Goal: Transaction & Acquisition: Purchase product/service

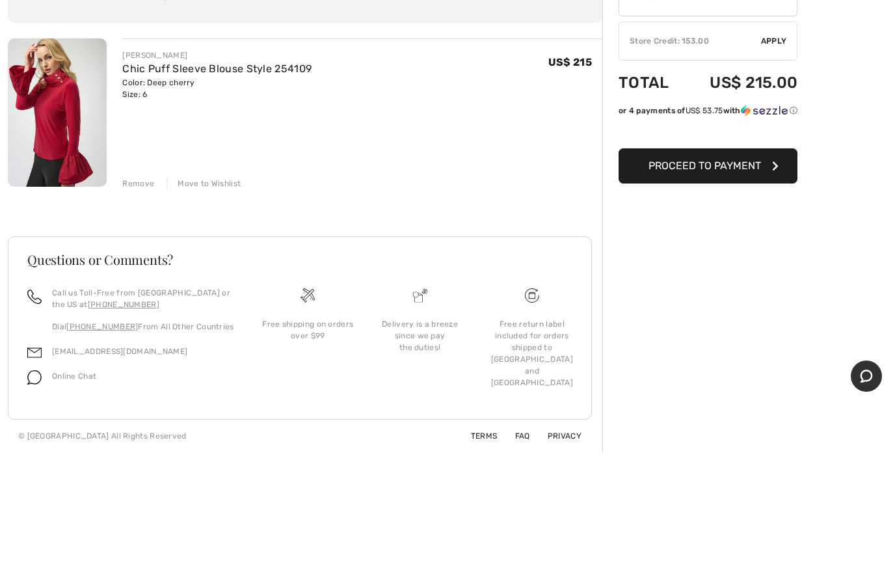
click at [698, 280] on button "Proceed to Payment" at bounding box center [708, 297] width 179 height 35
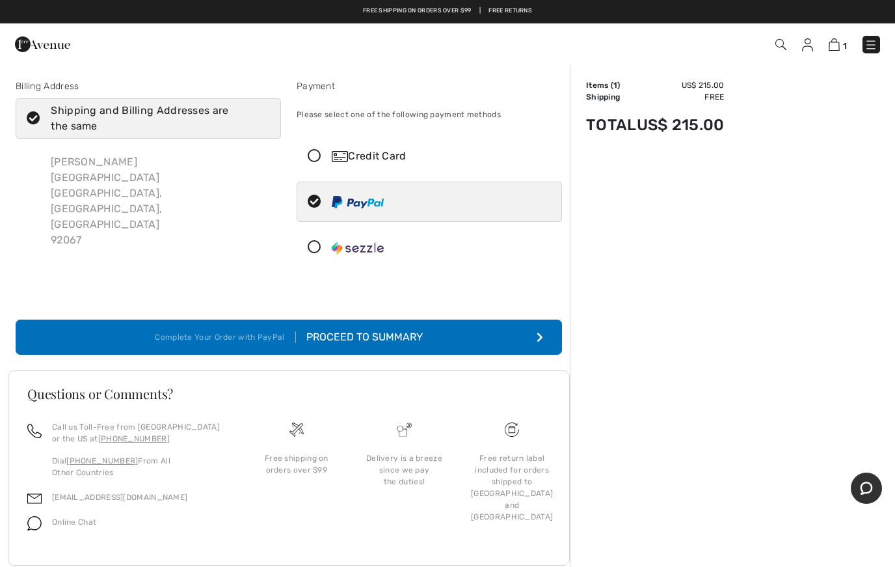
click at [359, 202] on img at bounding box center [358, 202] width 52 height 12
radio input "true"
click at [536, 334] on button "Complete Your Order with PayPal Proceed to Summary" at bounding box center [289, 337] width 547 height 35
click at [533, 334] on button "Complete Your Order with PayPal Proceed to Summary" at bounding box center [289, 337] width 547 height 35
click at [538, 348] on button "Complete Your Order with PayPal Proceed to Summary" at bounding box center [289, 337] width 547 height 35
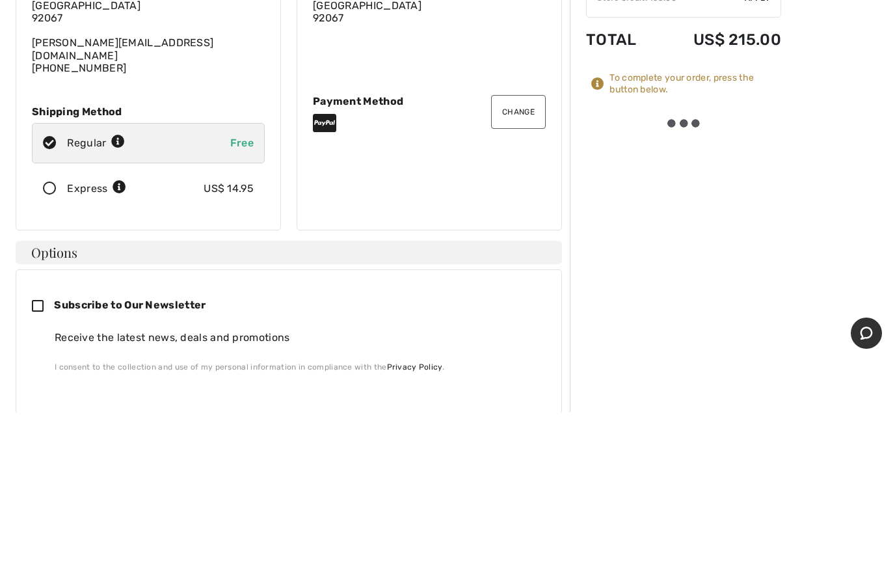
click at [45, 357] on icon at bounding box center [50, 364] width 34 height 14
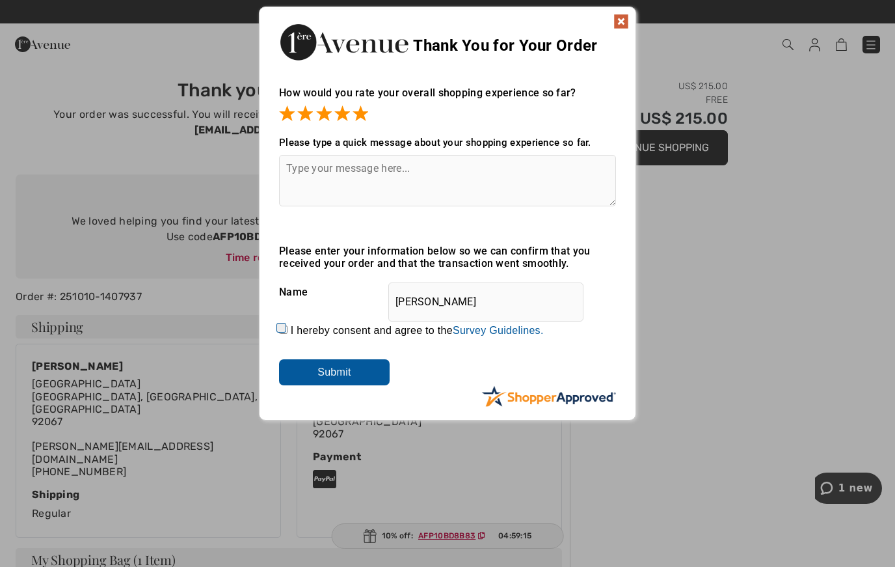
click at [303, 173] on textarea at bounding box center [447, 180] width 337 height 51
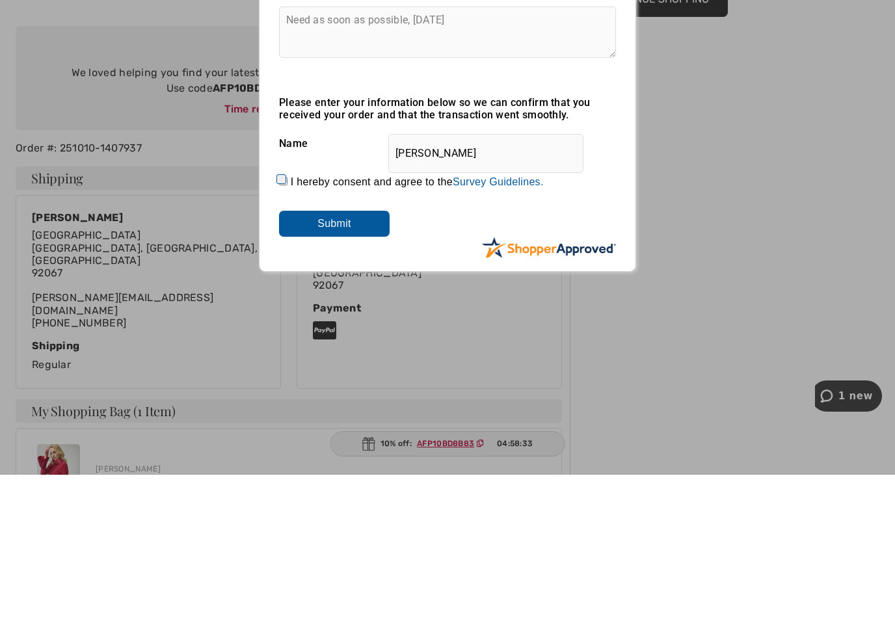
type textarea "Need as soon as possible, October 16"
click at [344, 359] on input "Submit" at bounding box center [334, 372] width 111 height 26
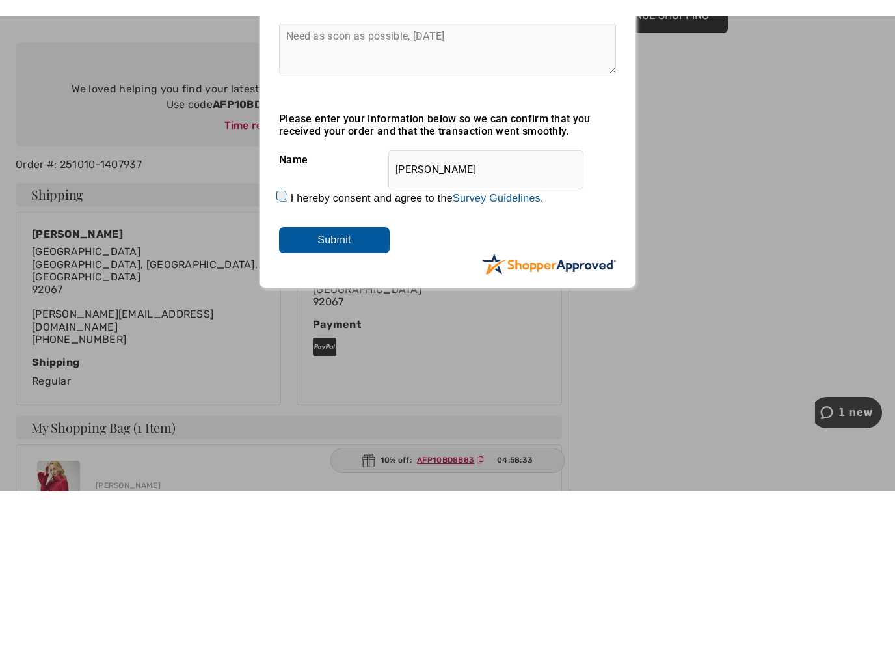
scroll to position [148, 0]
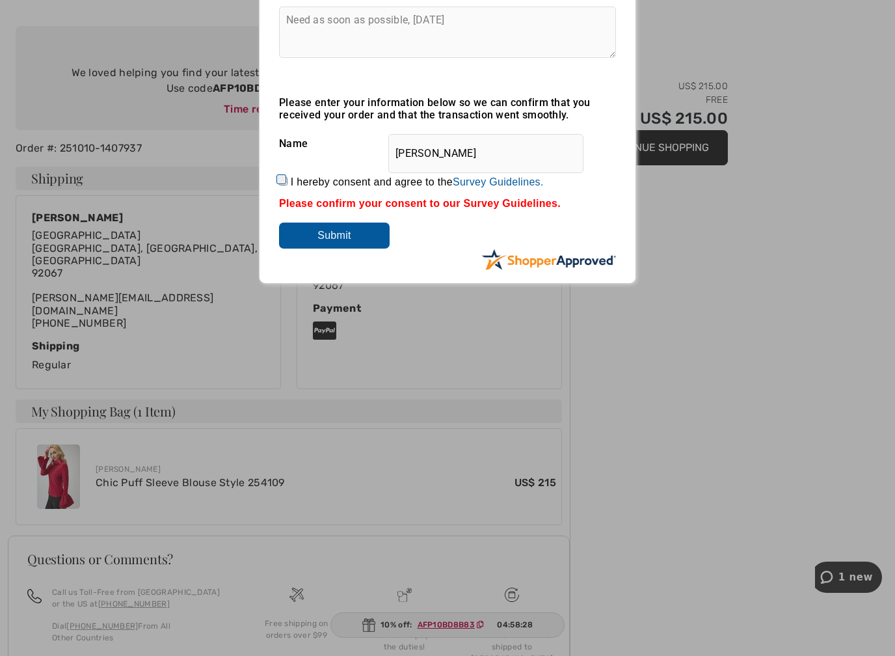
click at [339, 247] on input "Submit" at bounding box center [334, 236] width 111 height 26
click at [334, 245] on input "Submit" at bounding box center [334, 236] width 111 height 26
click at [344, 210] on div "Please confirm your consent to our Survey Guidelines." at bounding box center [447, 204] width 337 height 12
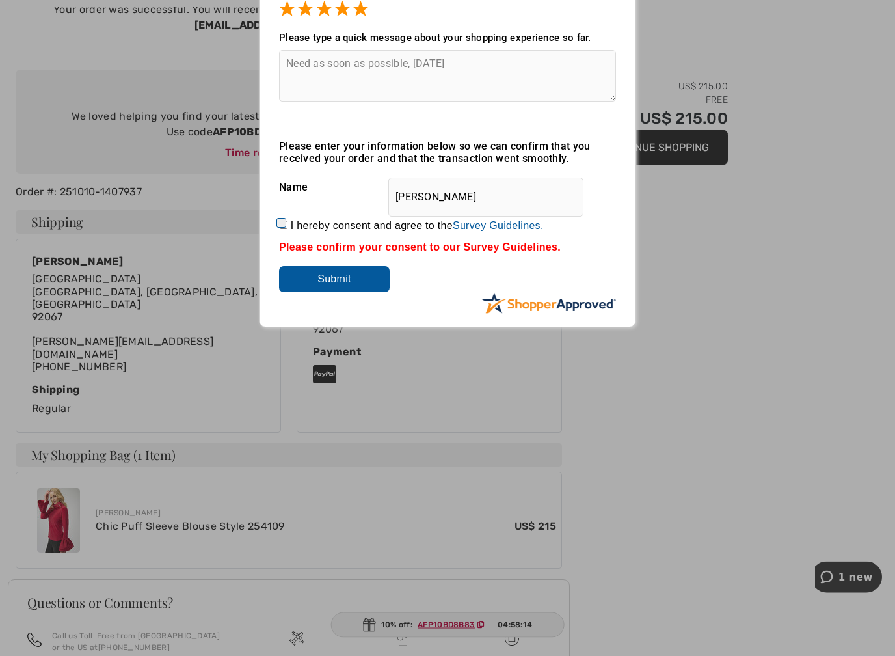
scroll to position [106, 0]
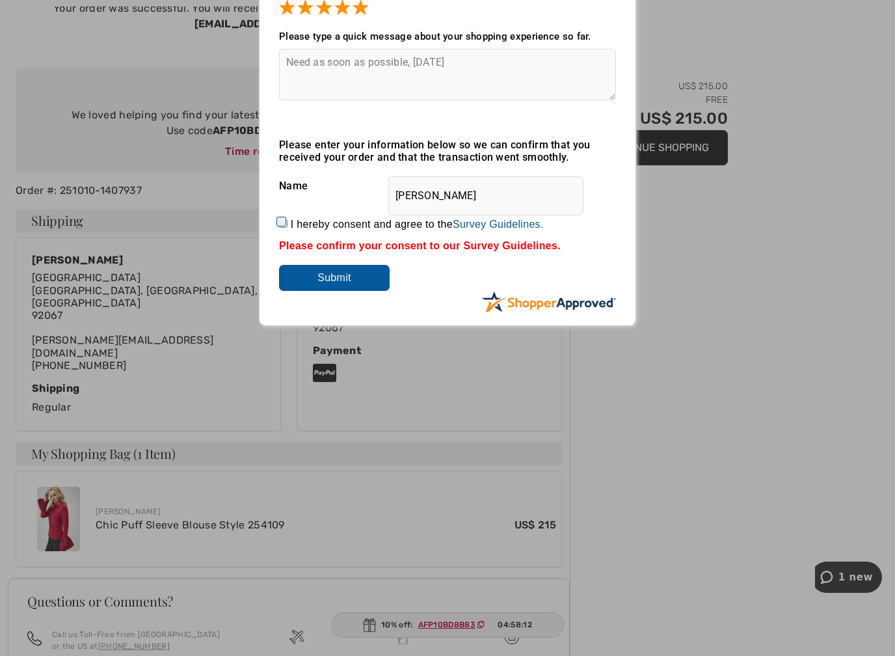
click at [293, 219] on label "I hereby consent and agree to the By submitting a review, you grant permission …" at bounding box center [417, 225] width 253 height 12
click at [288, 219] on input "I hereby consent and agree to the By submitting a review, you grant permission …" at bounding box center [283, 223] width 8 height 8
checkbox input "true"
click at [343, 291] on input "Submit" at bounding box center [334, 278] width 111 height 26
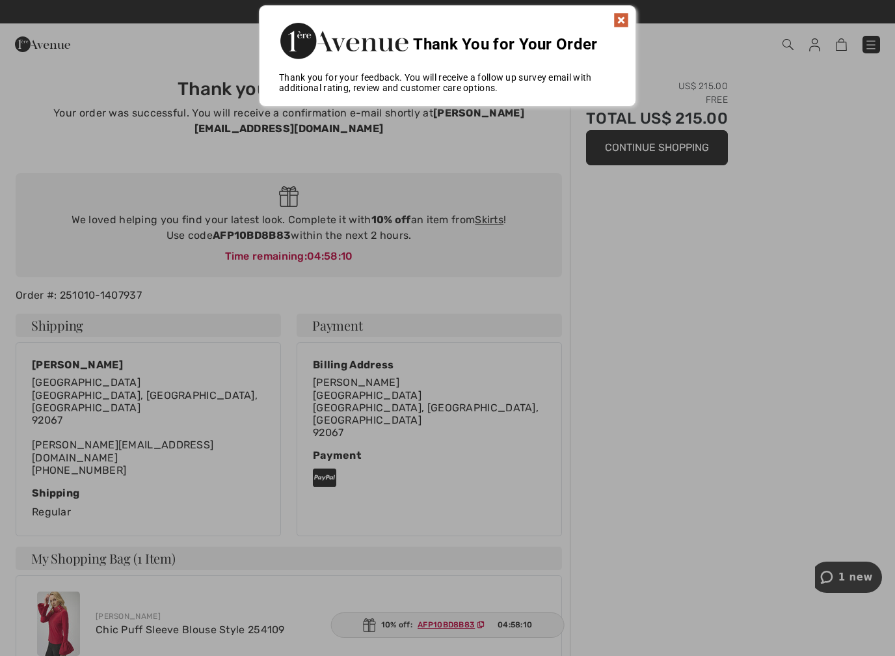
scroll to position [0, 0]
